Goal: Task Accomplishment & Management: Complete application form

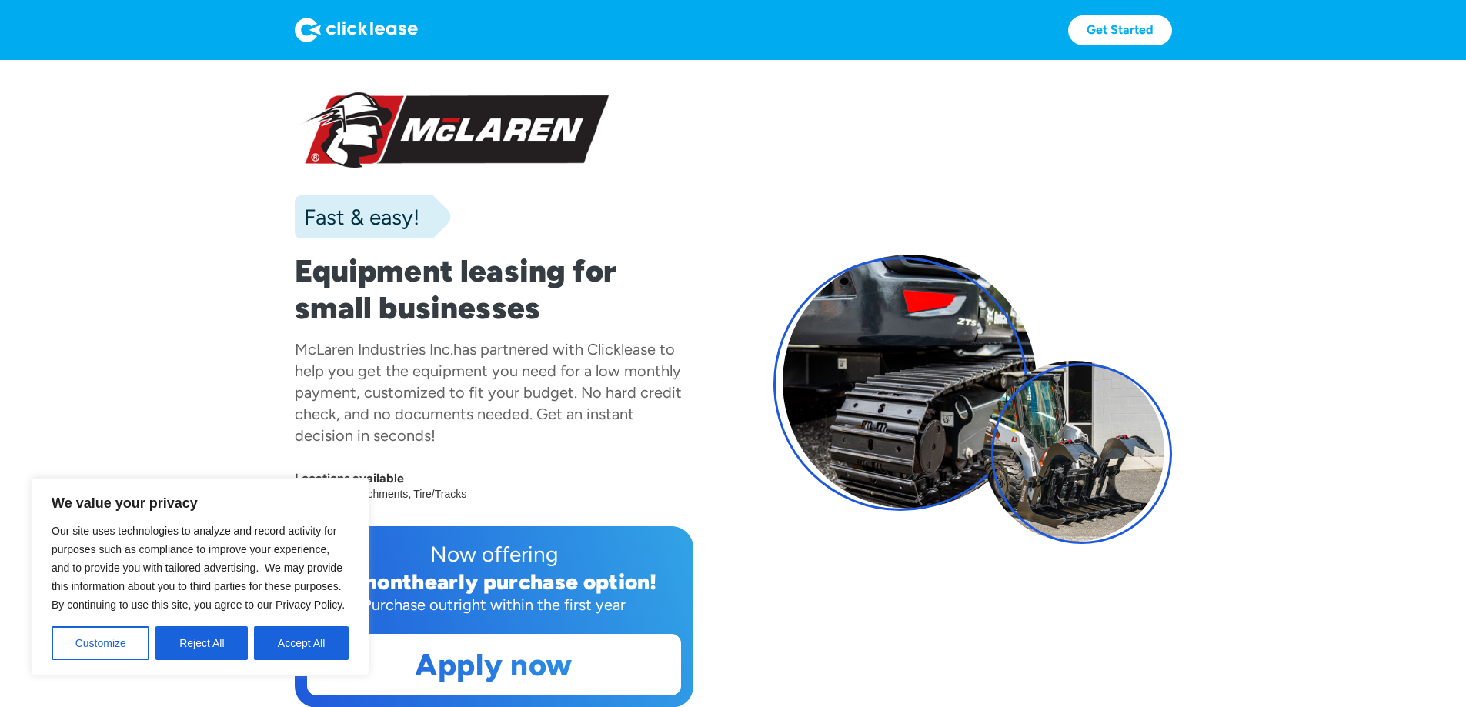
scroll to position [102, 0]
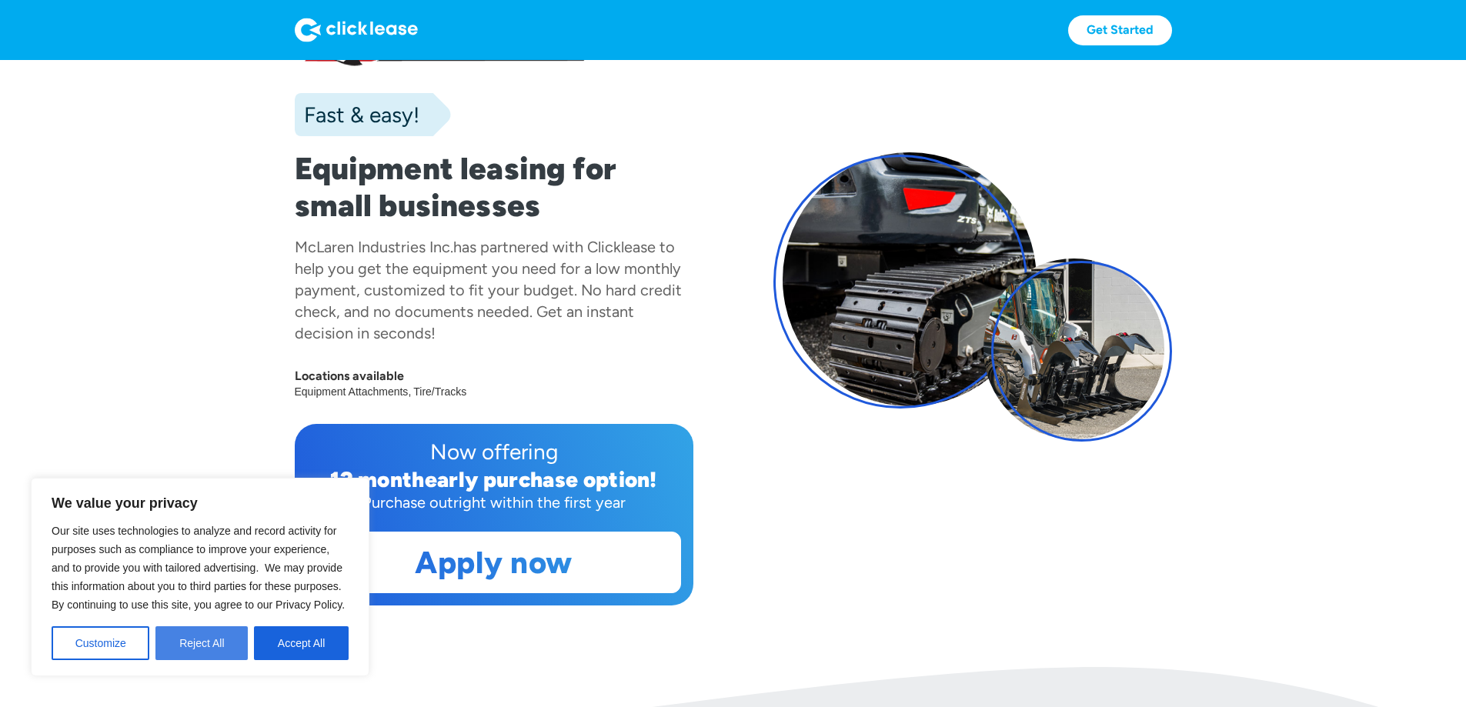
click at [212, 647] on button "Reject All" at bounding box center [201, 644] width 92 height 34
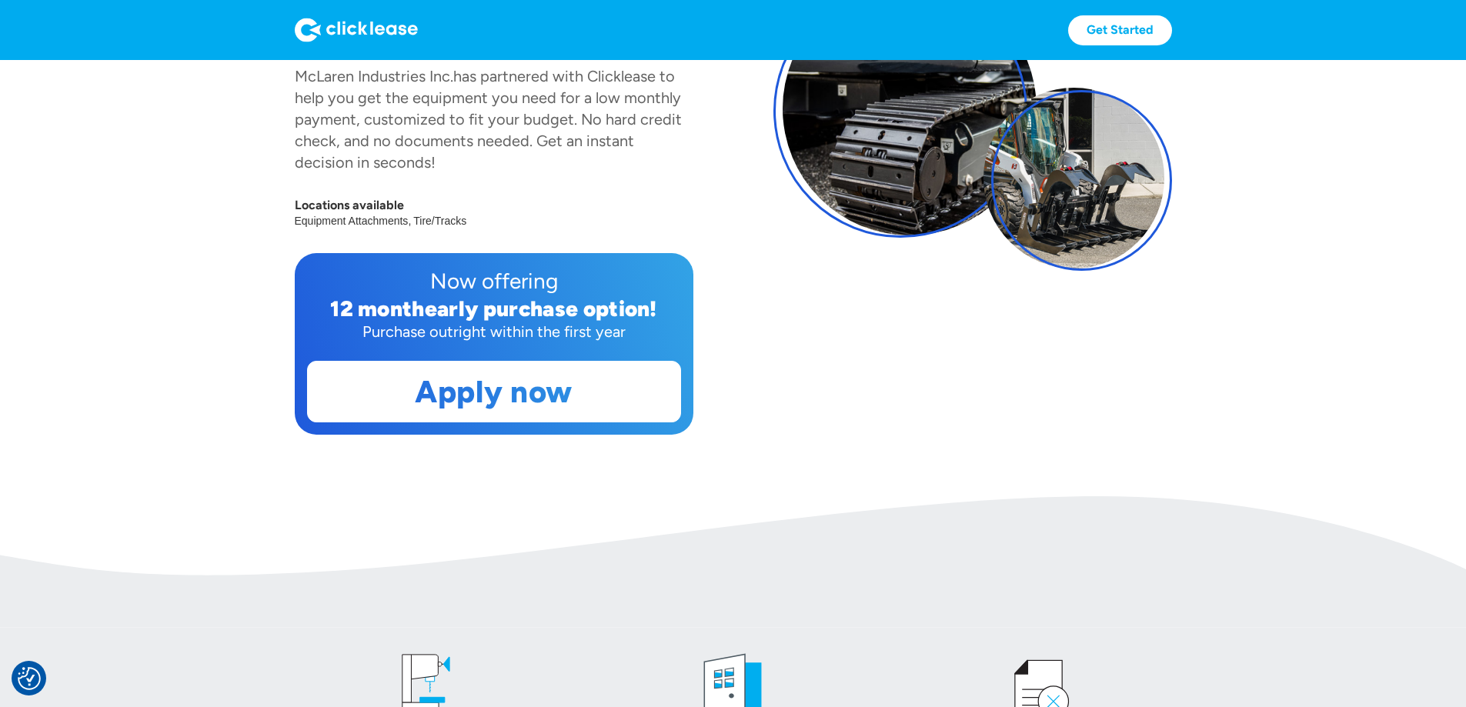
scroll to position [308, 0]
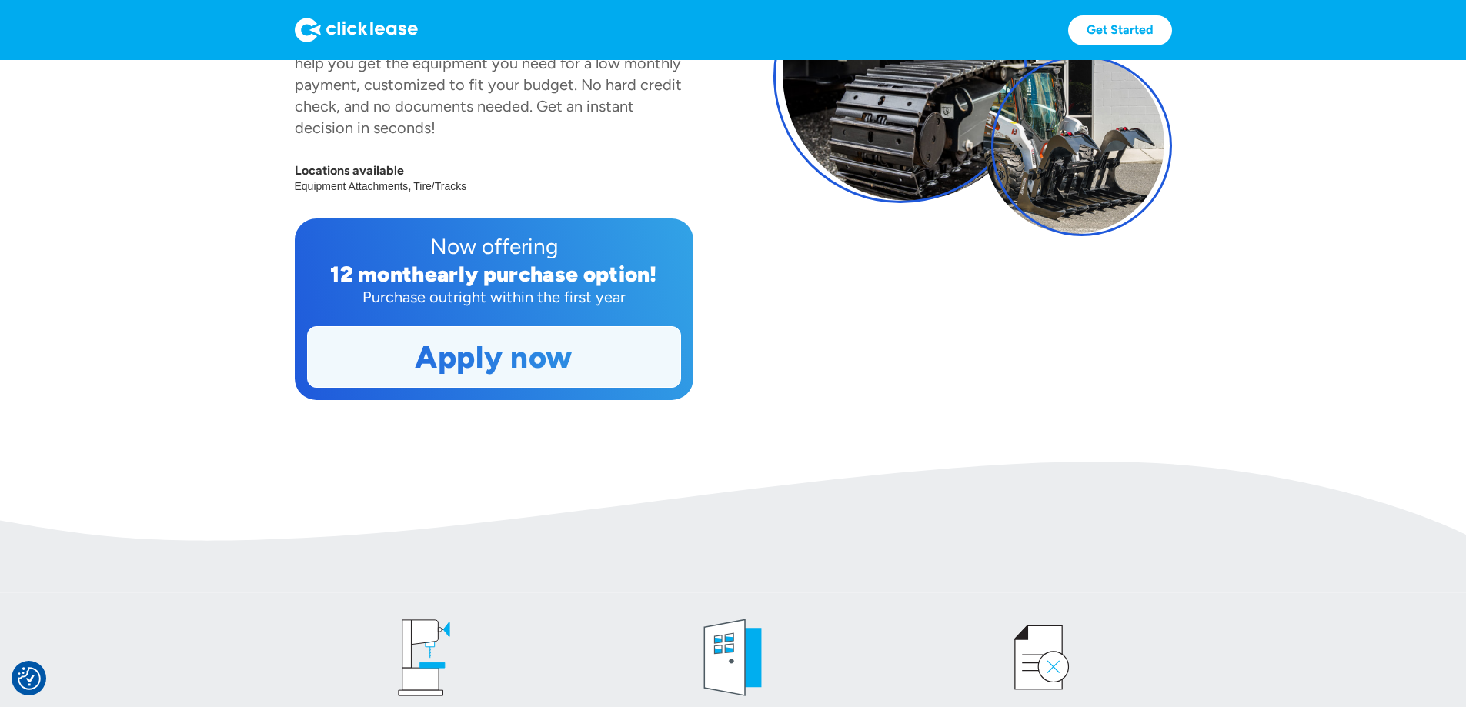
click at [484, 387] on link "Apply now" at bounding box center [494, 357] width 373 height 60
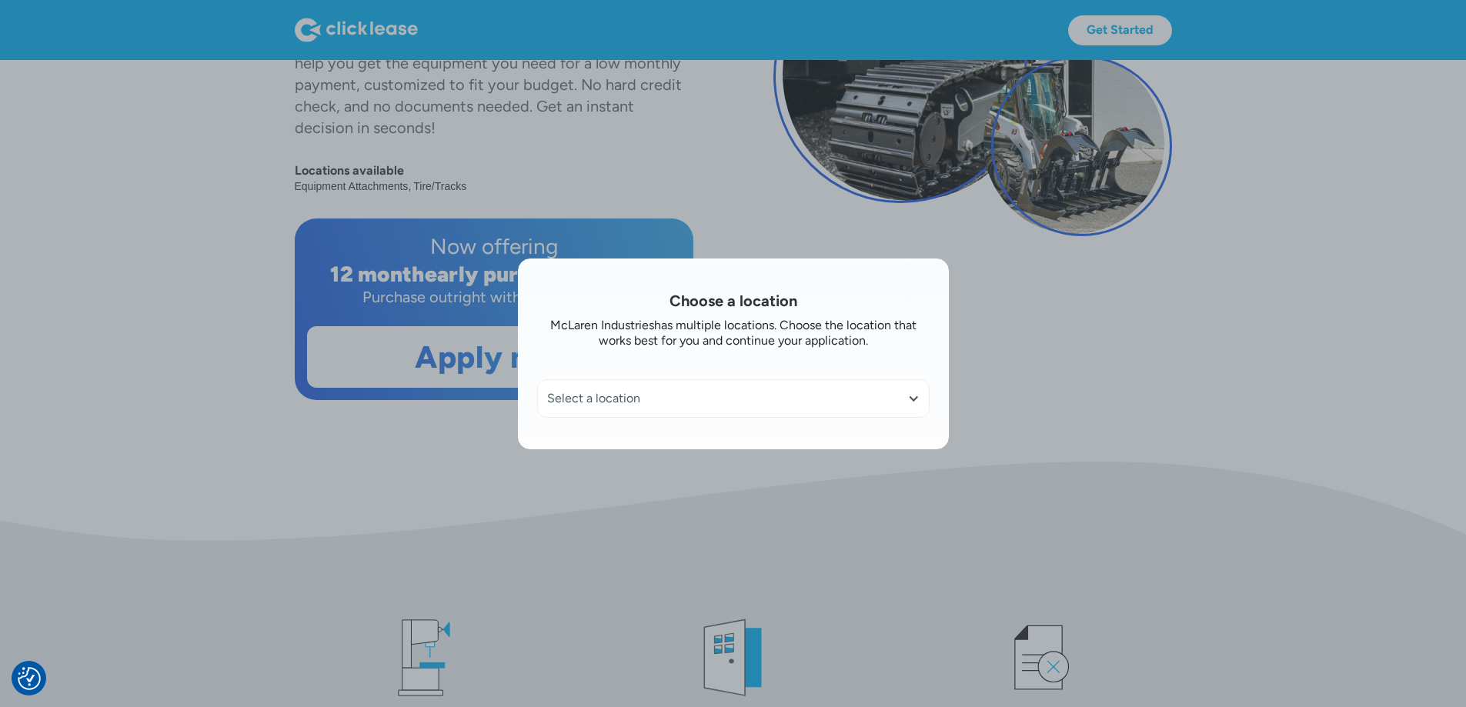
click at [914, 400] on div at bounding box center [914, 399] width 12 height 12
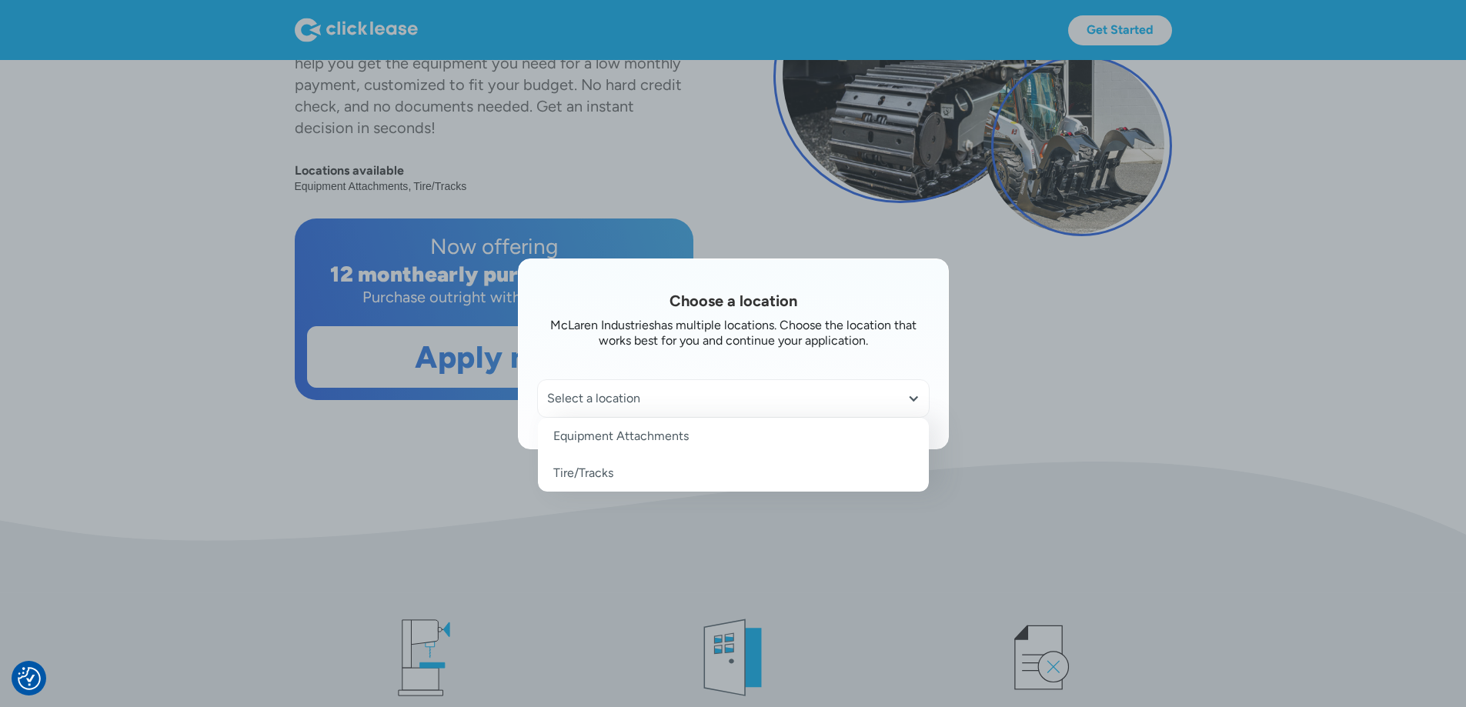
click at [637, 433] on link "Equipment Attachments" at bounding box center [733, 436] width 391 height 37
